Goal: Check status: Check status

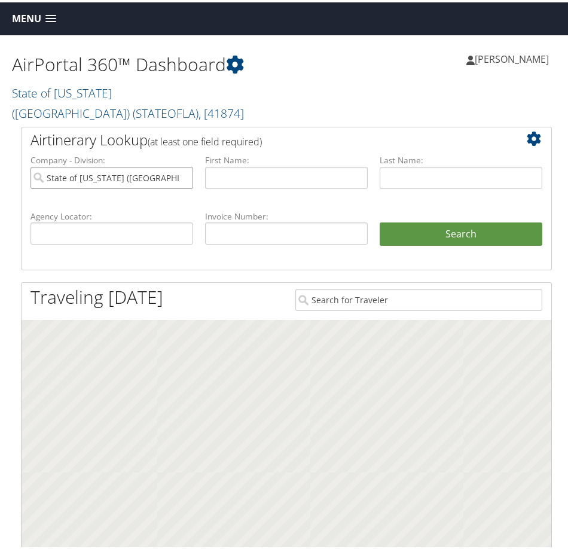
click at [179, 164] on input "State of Louisiana (SOLA)" at bounding box center [111, 175] width 163 height 22
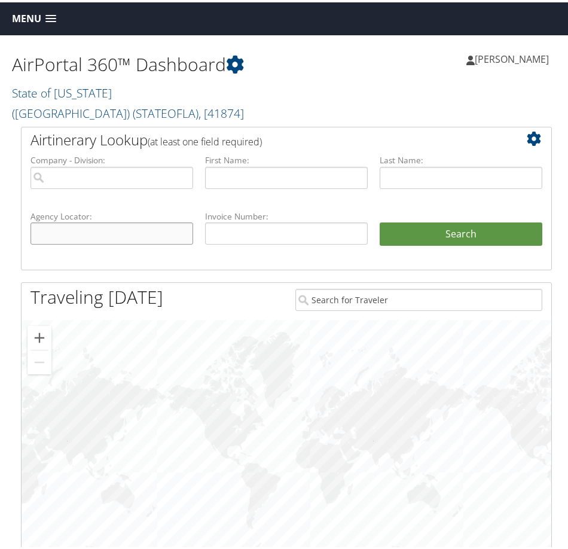
click at [124, 220] on input "text" at bounding box center [111, 231] width 163 height 22
paste input "DM9L6M"
type input "DM9L6M"
click at [380, 220] on button "Search" at bounding box center [461, 232] width 163 height 24
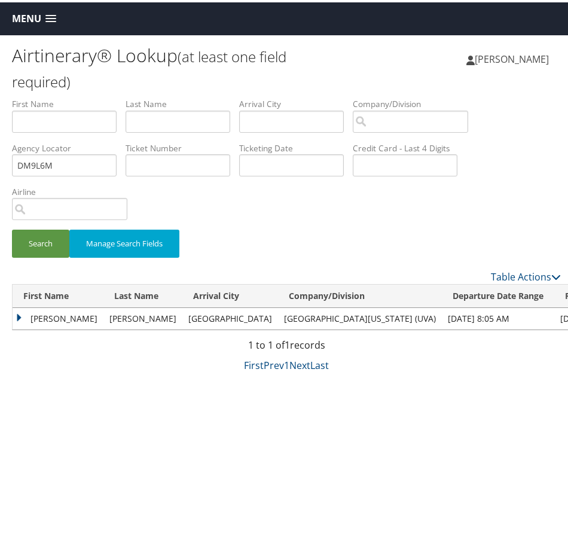
click at [18, 316] on td "SARAH E" at bounding box center [58, 317] width 91 height 22
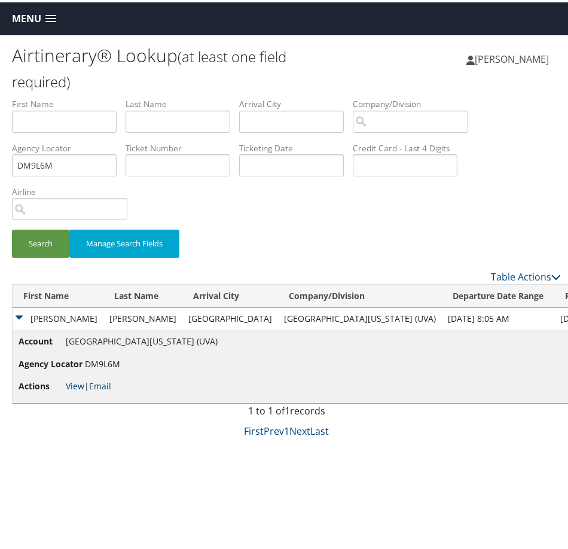
click at [75, 381] on link "View" at bounding box center [75, 383] width 19 height 11
click at [93, 166] on input "DM9L6M" at bounding box center [64, 163] width 105 height 22
paste input "518"
type input "DM9518"
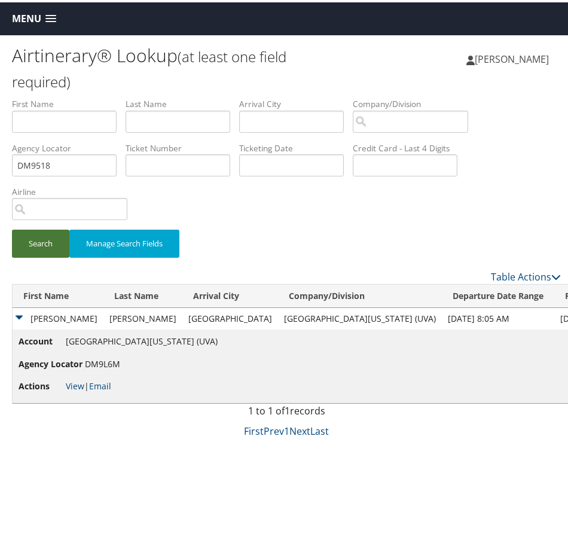
click at [33, 239] on button "Search" at bounding box center [40, 241] width 57 height 28
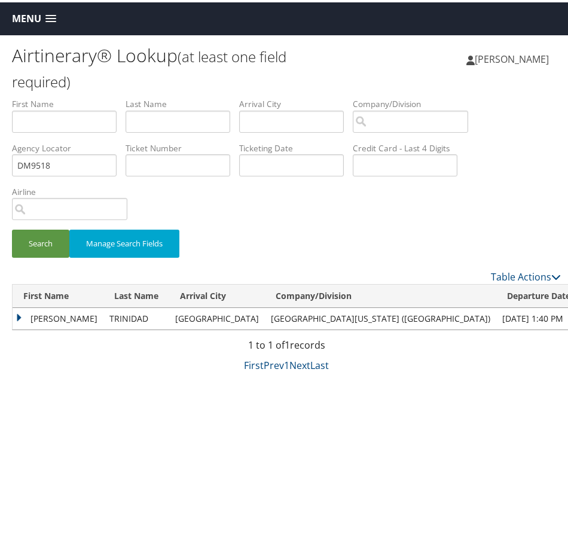
click at [17, 315] on td "SUSAN BROWN" at bounding box center [58, 317] width 91 height 22
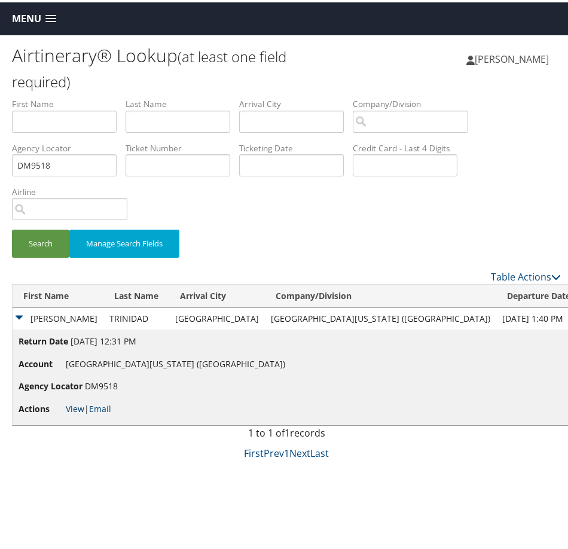
click at [77, 406] on link "View" at bounding box center [75, 406] width 19 height 11
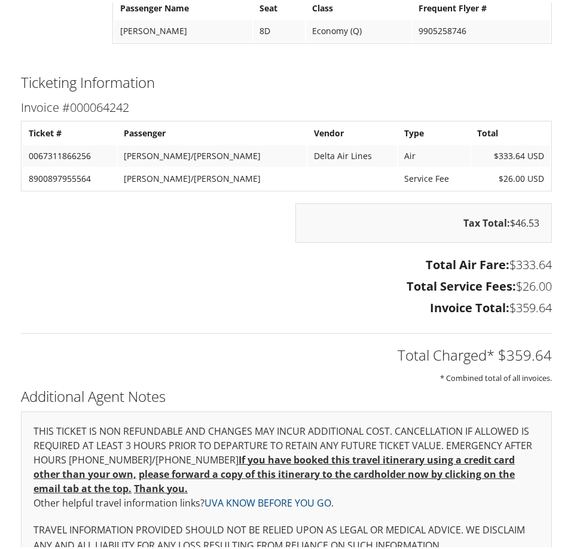
scroll to position [972, 0]
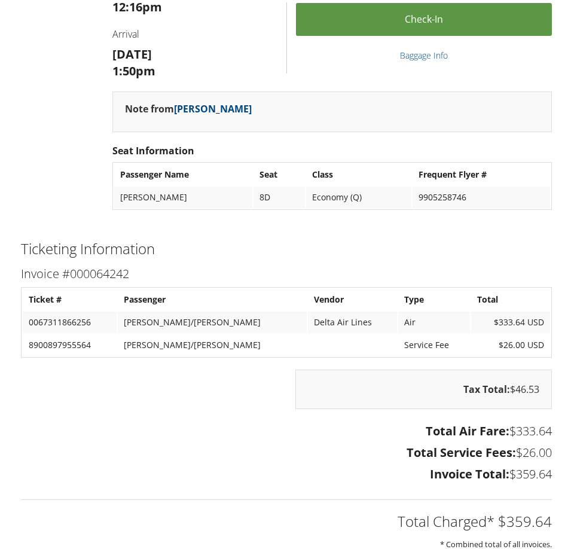
click at [44, 419] on div "Total Air Fare: $333.64 Total Service Fees: $26.00 Invoice Total: $359.64" at bounding box center [286, 452] width 549 height 66
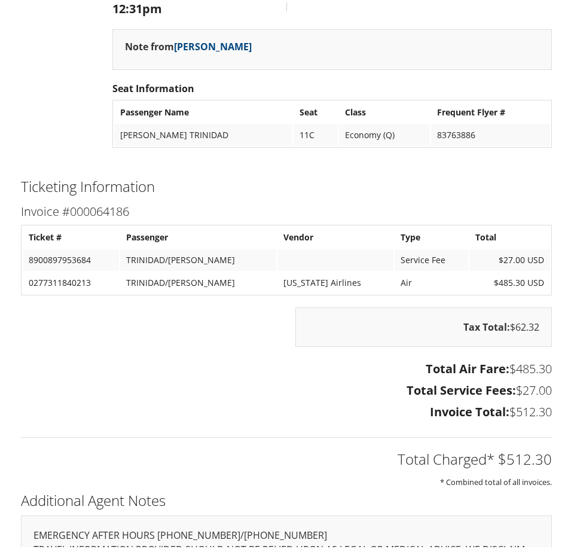
scroll to position [987, 0]
